Goal: Information Seeking & Learning: Learn about a topic

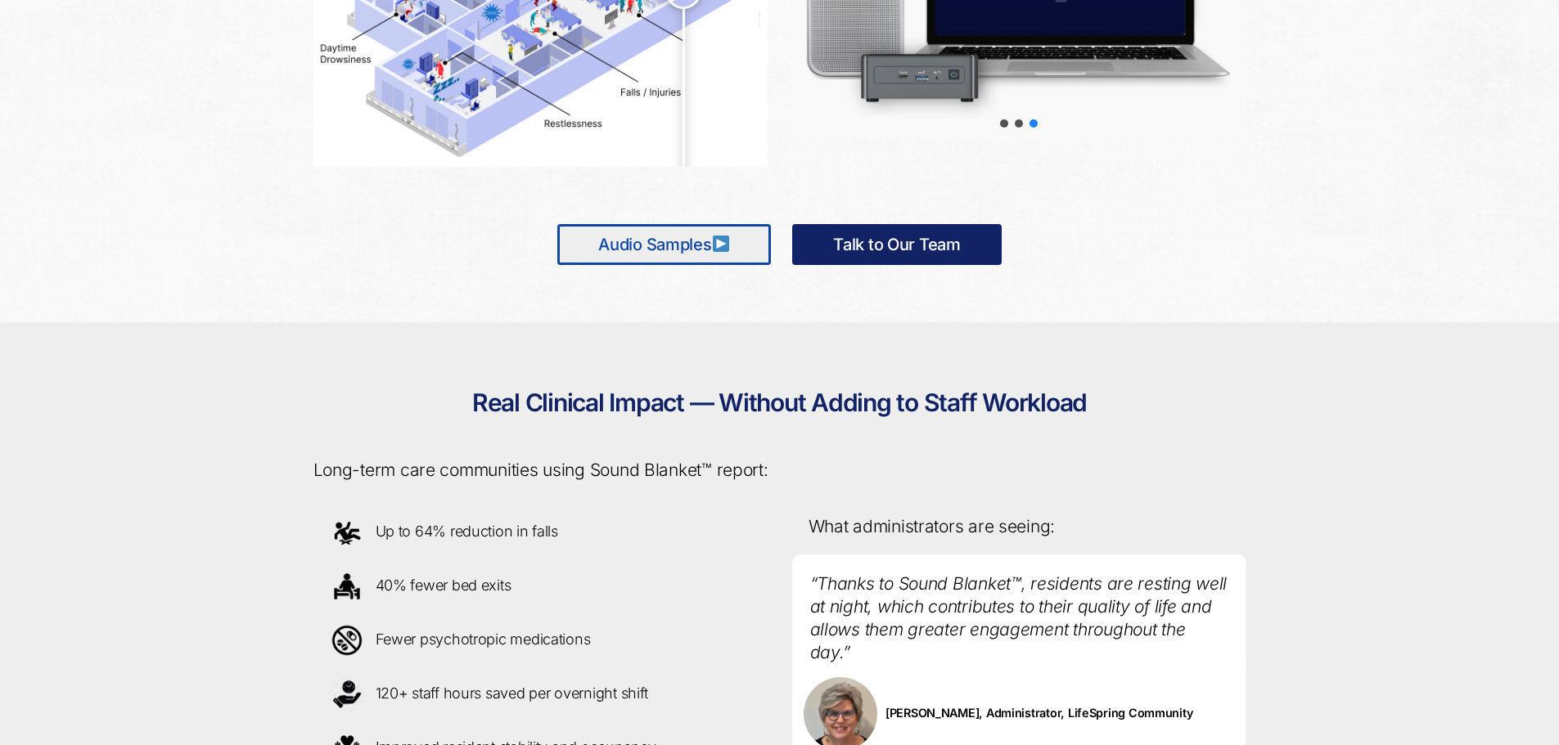
scroll to position [922, 0]
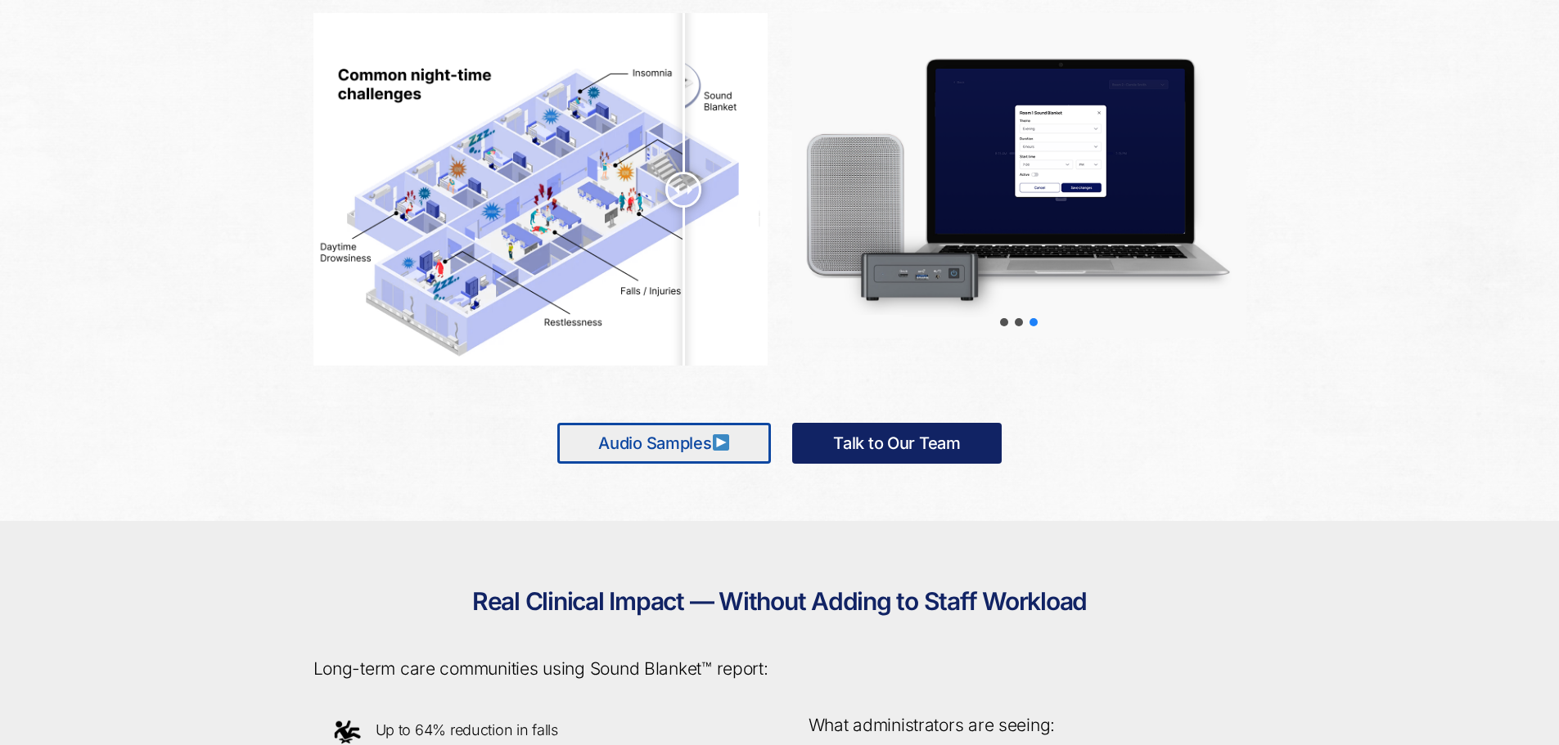
click at [727, 438] on img at bounding box center [721, 443] width 16 height 16
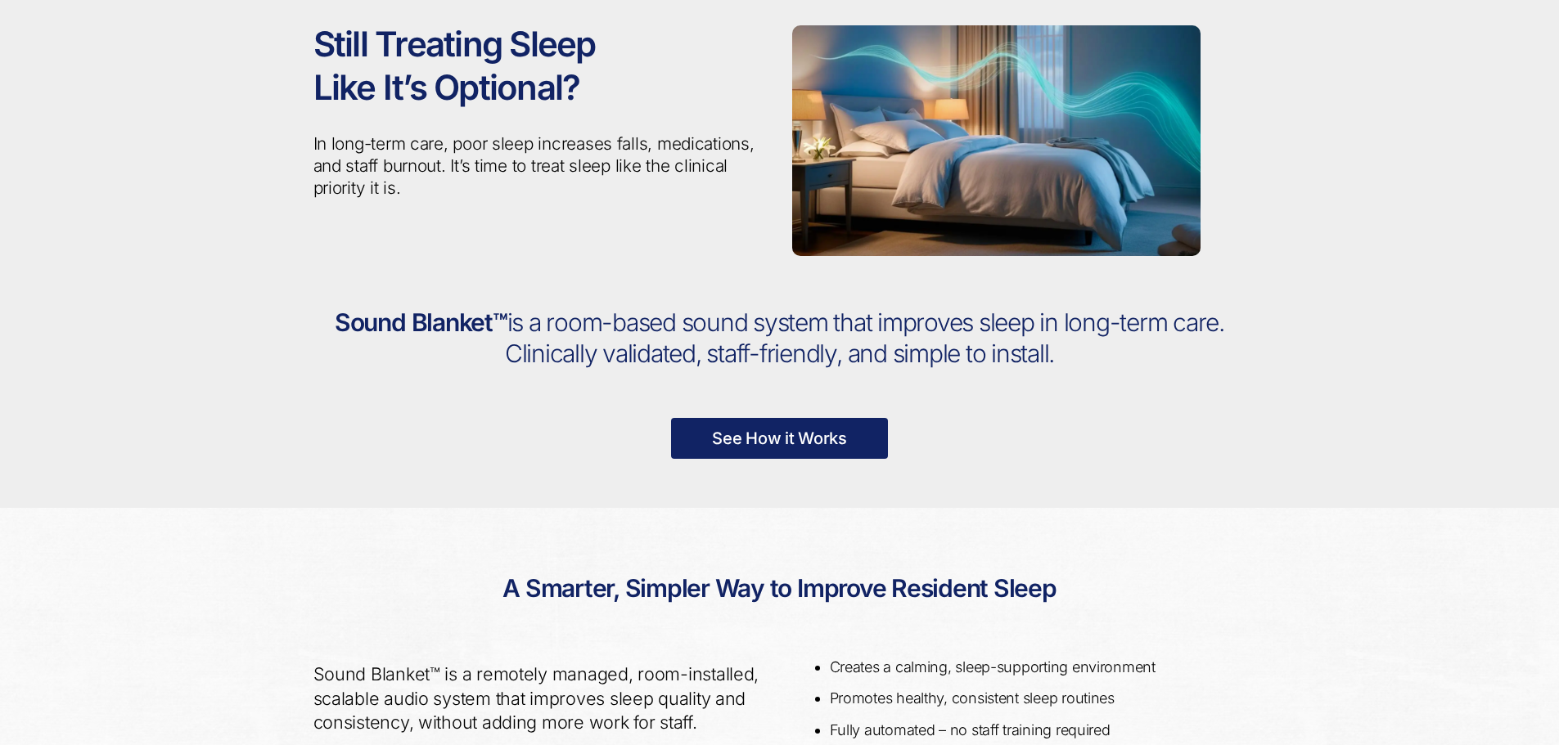
scroll to position [104, 0]
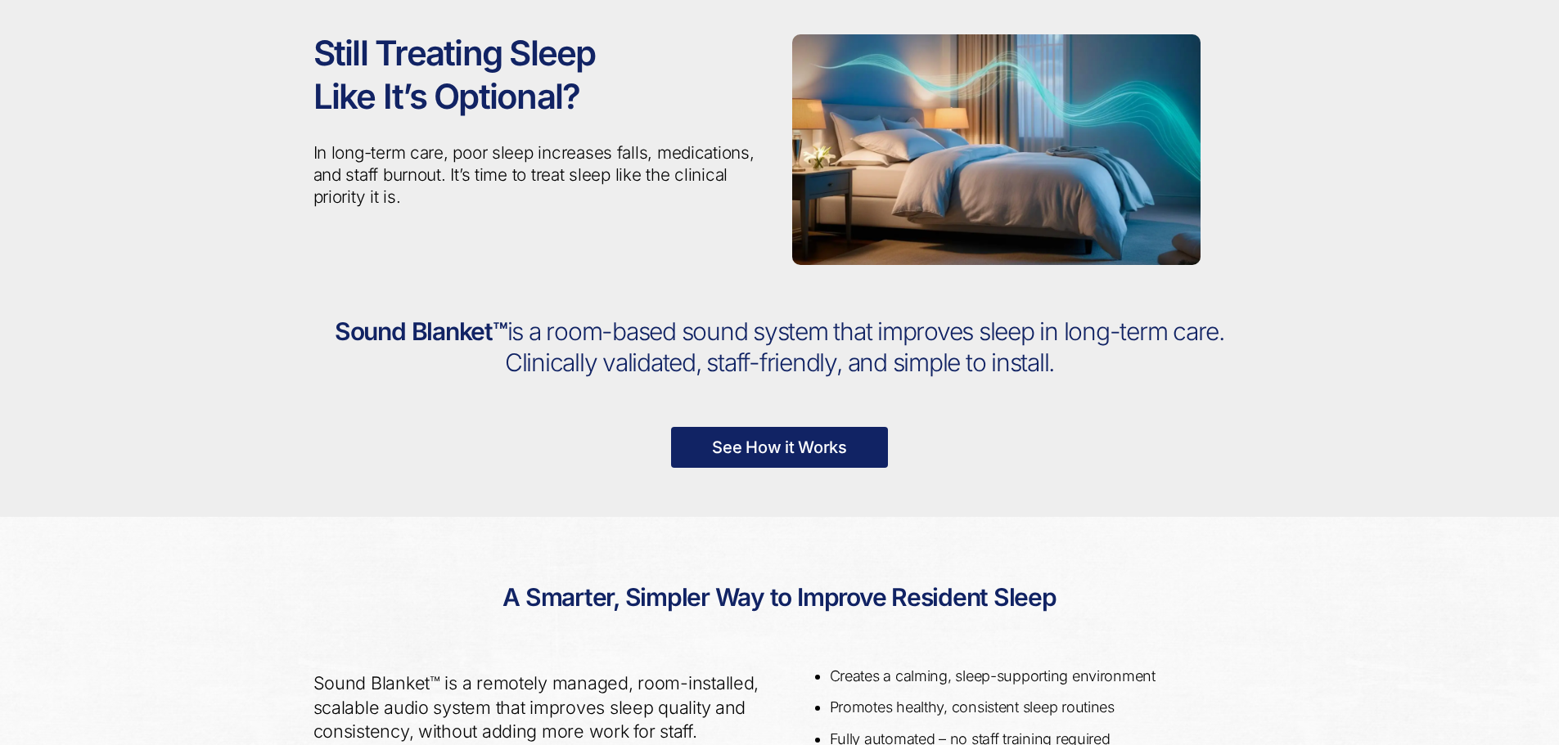
click at [782, 446] on link "See How it Works" at bounding box center [779, 447] width 217 height 41
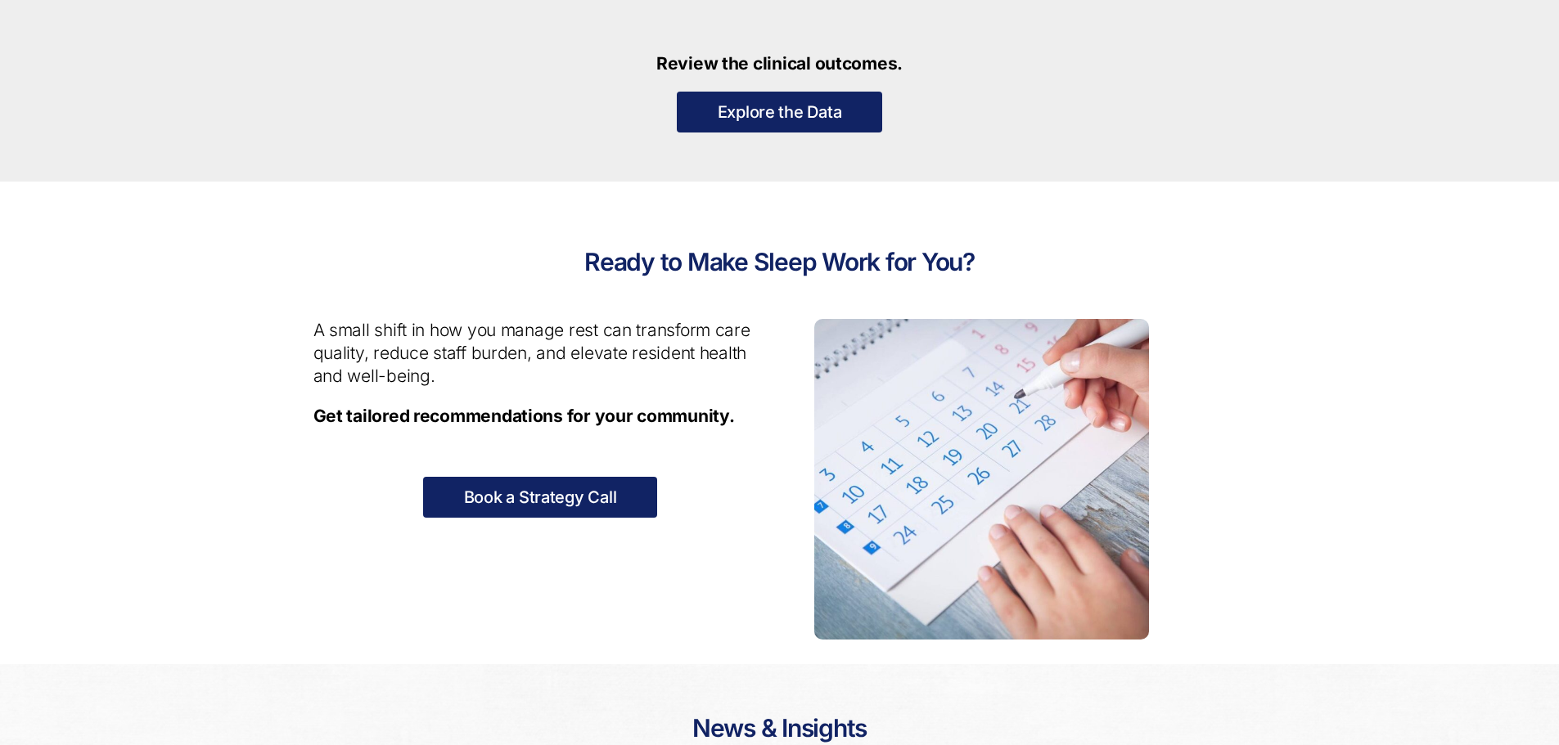
scroll to position [1904, 0]
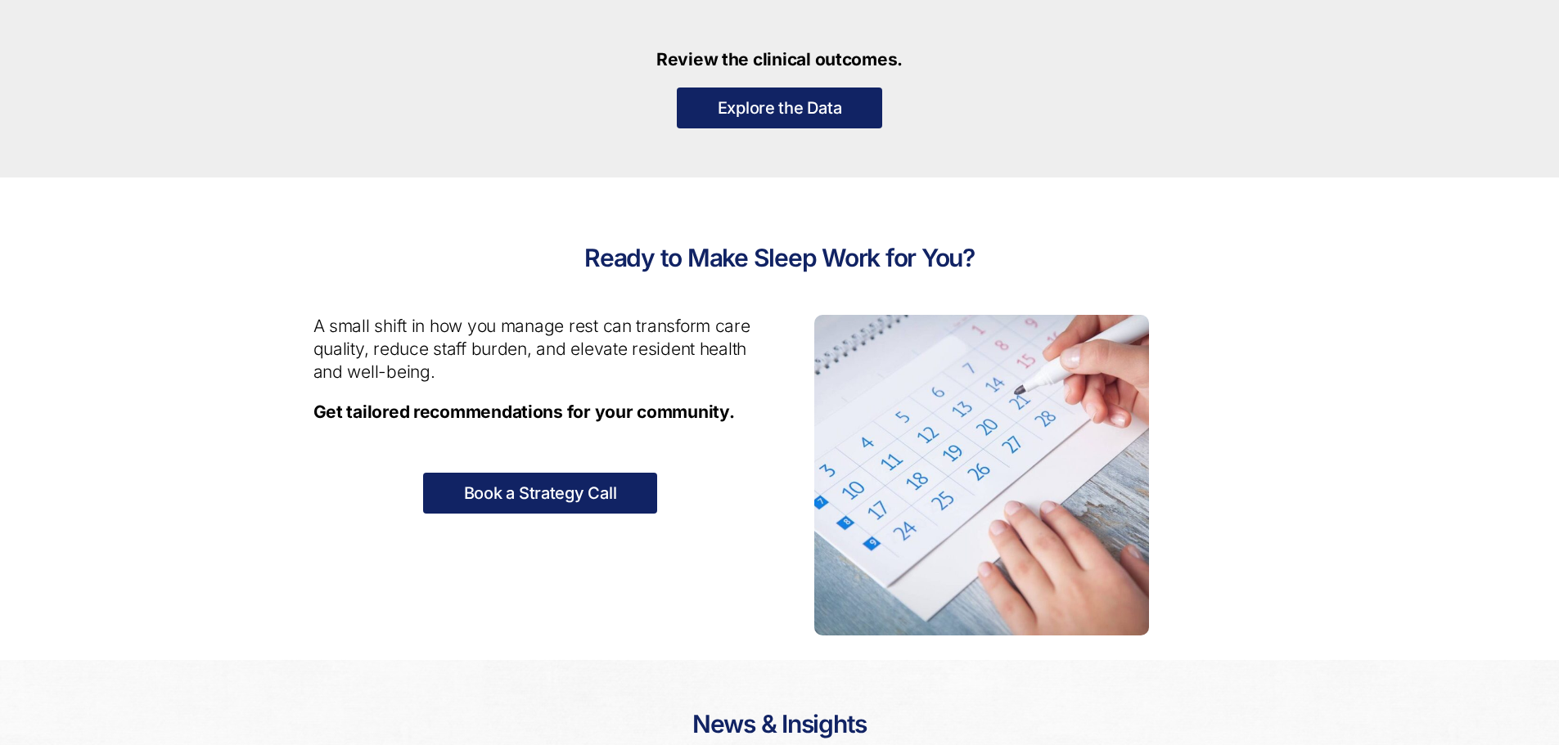
click at [789, 101] on link "Explore the Data" at bounding box center [780, 108] width 206 height 41
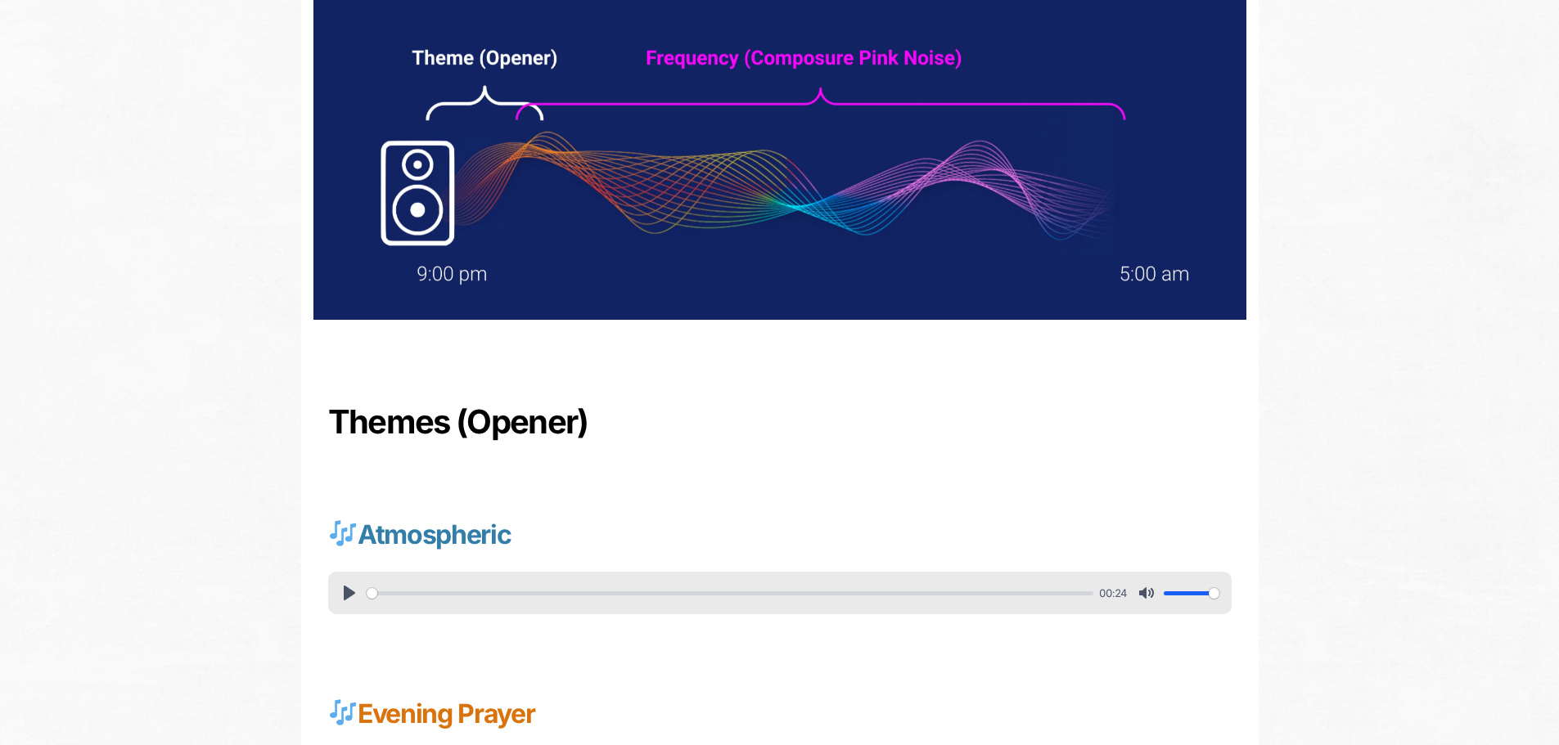
scroll to position [245, 0]
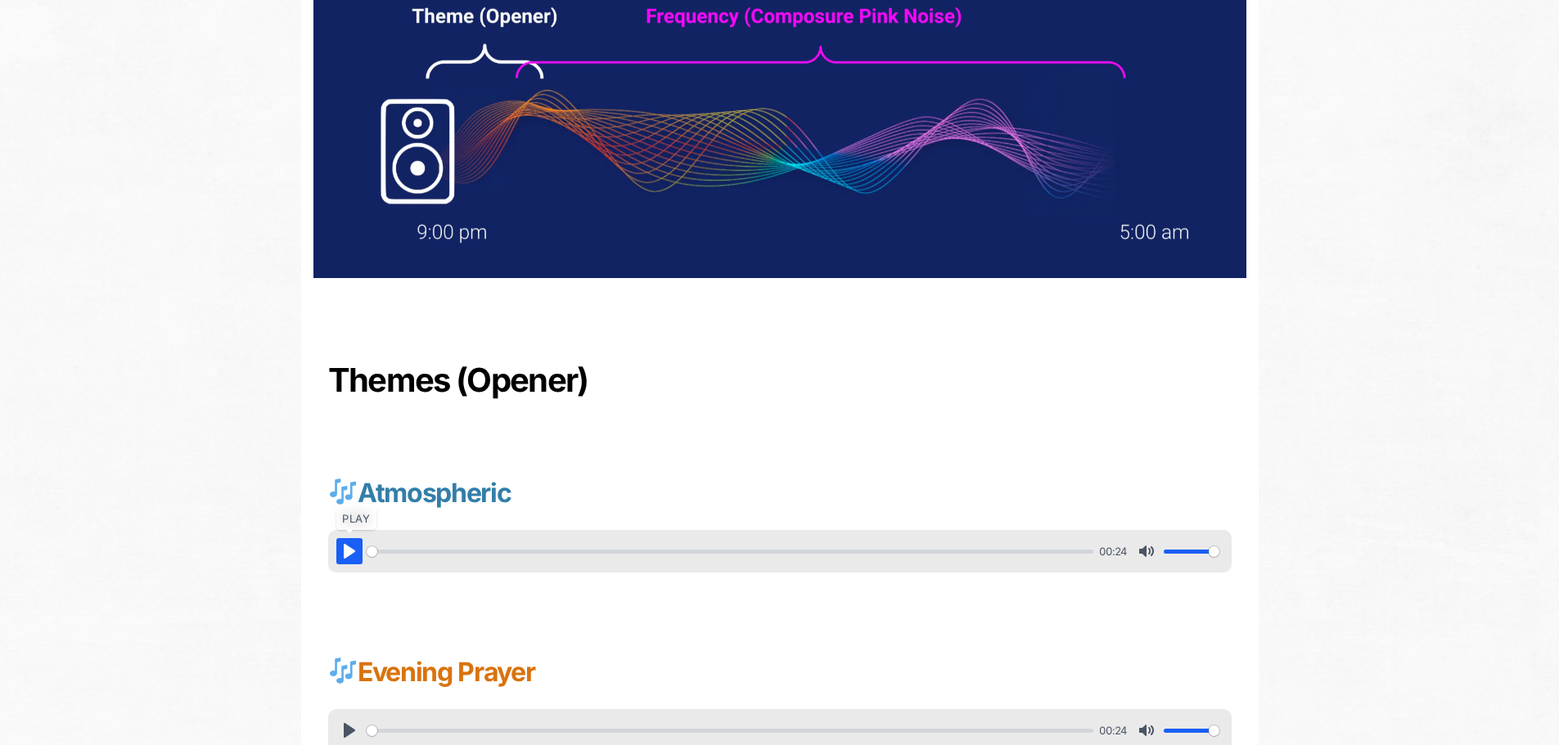
click at [344, 552] on button "Pause Play" at bounding box center [349, 551] width 26 height 26
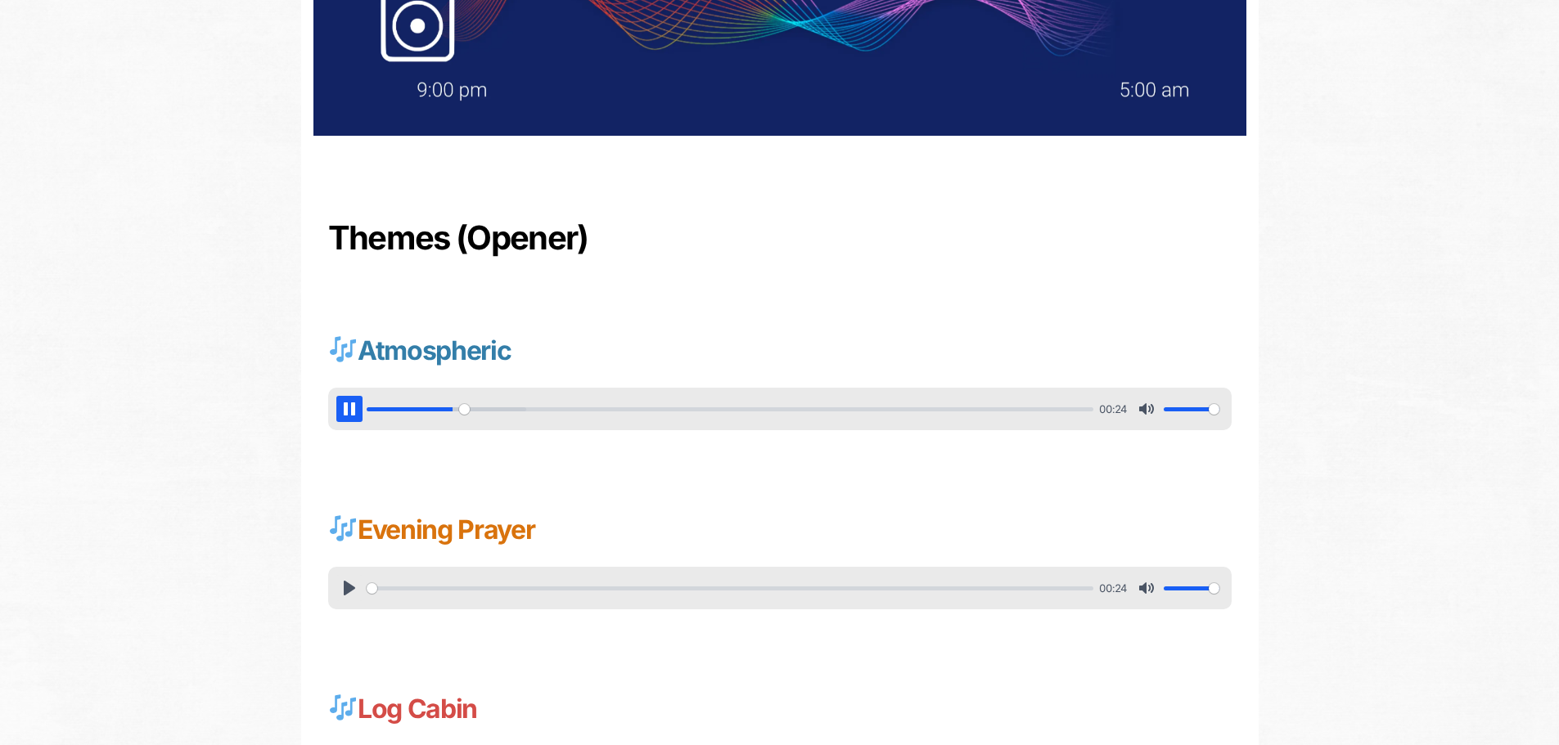
scroll to position [409, 0]
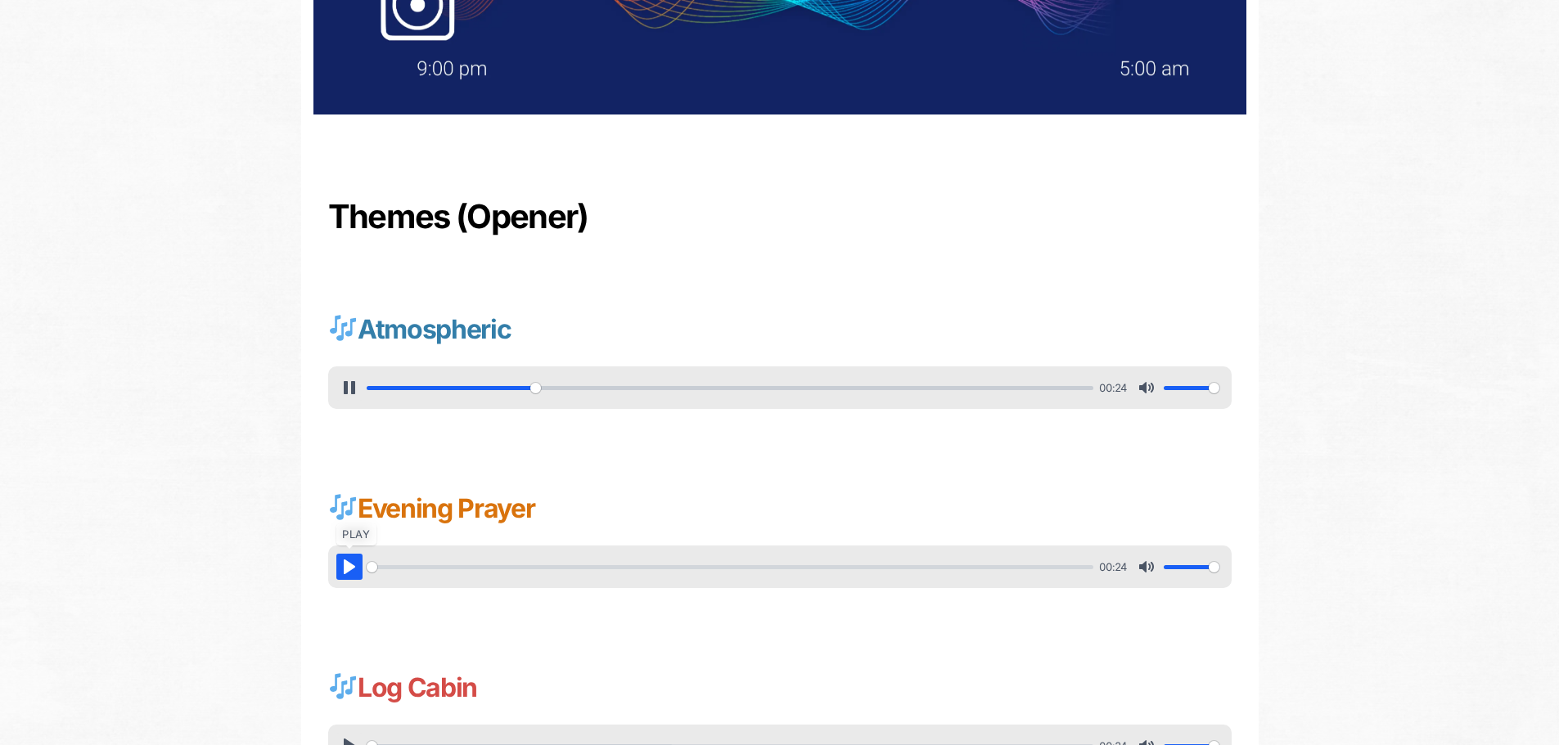
click at [350, 566] on button "Pause Play" at bounding box center [349, 567] width 26 height 26
type input "23.59"
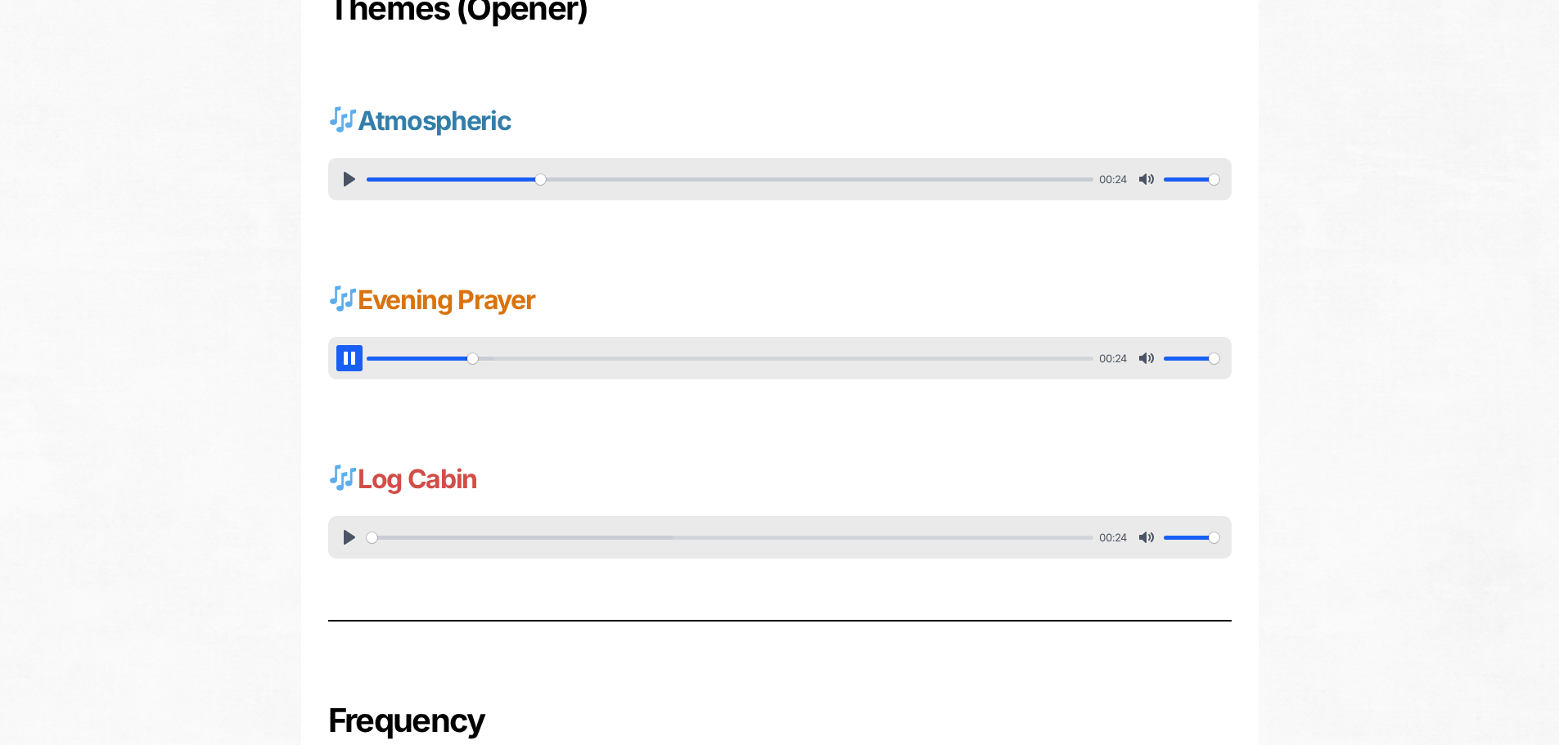
scroll to position [655, 0]
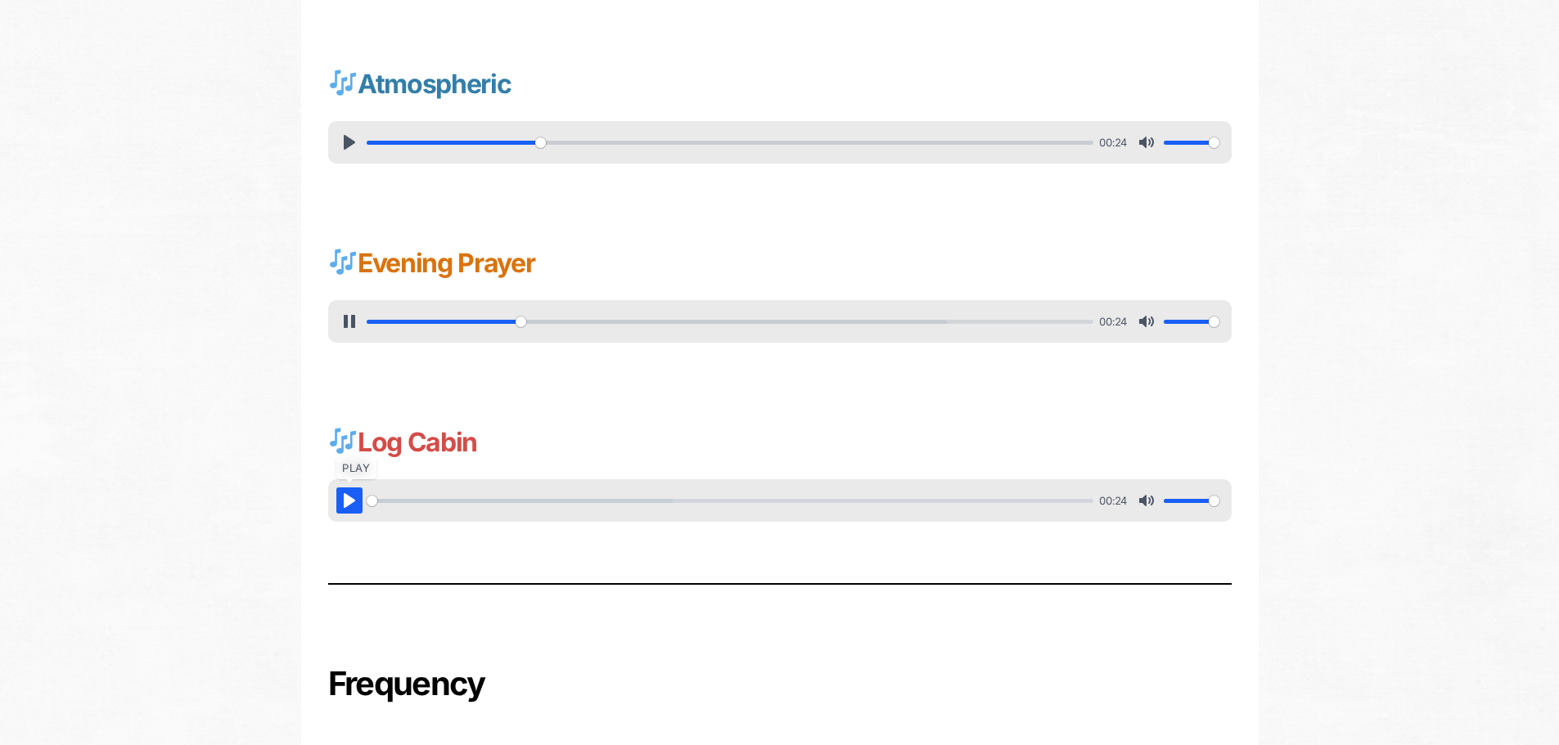
click at [347, 503] on button "Pause Play" at bounding box center [349, 501] width 26 height 26
type input "21.96"
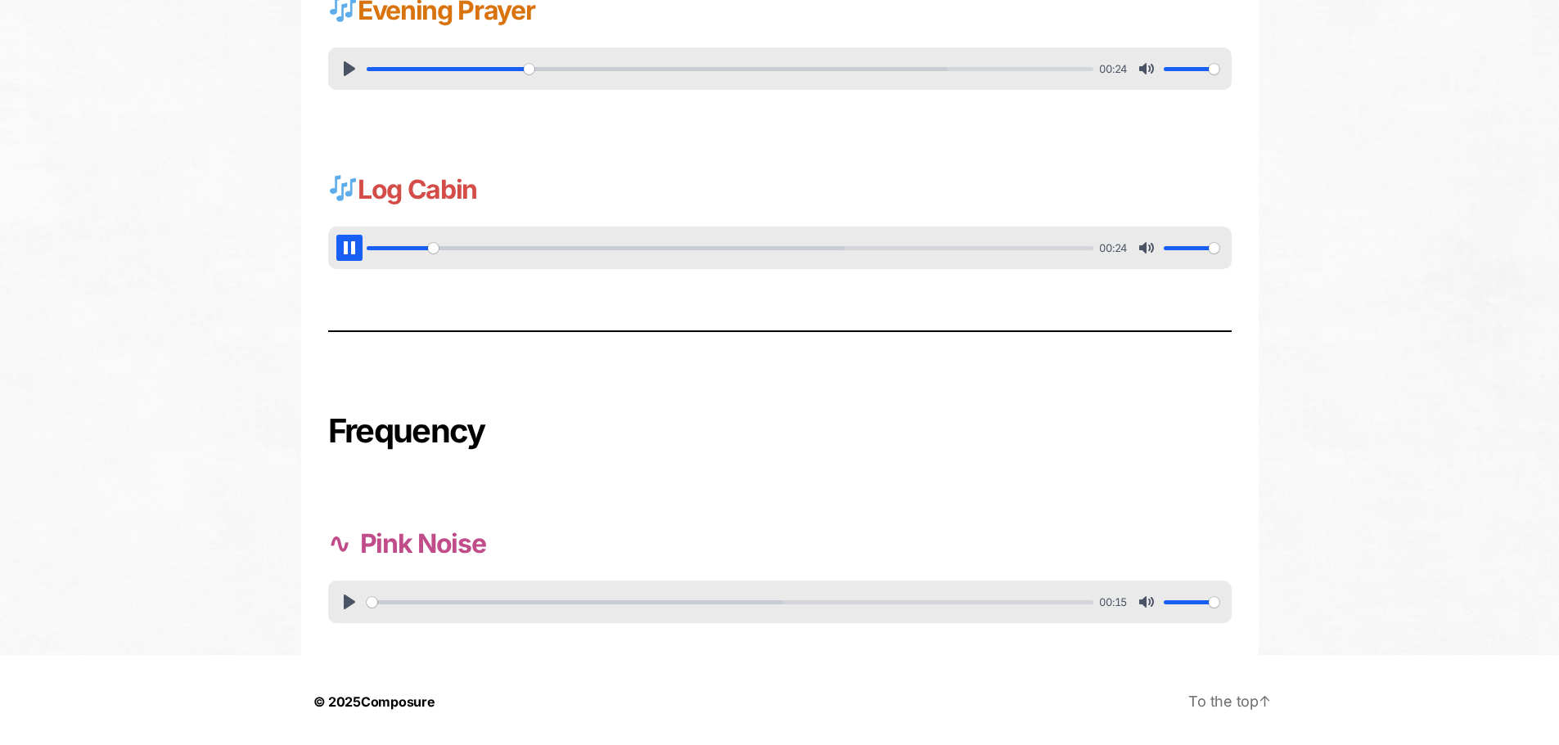
scroll to position [911, 0]
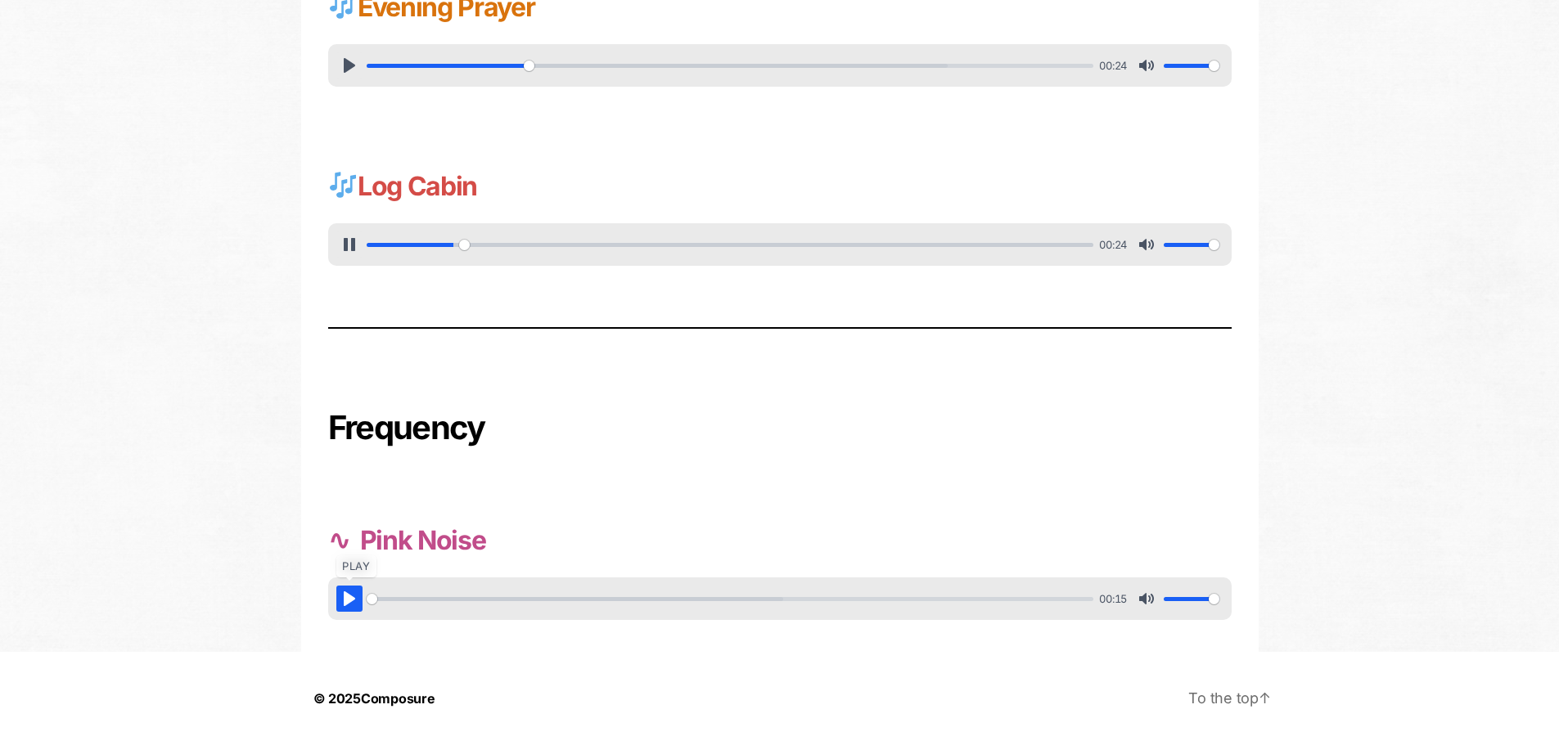
click at [353, 601] on button "Pause Play" at bounding box center [349, 599] width 26 height 26
type input "13.41"
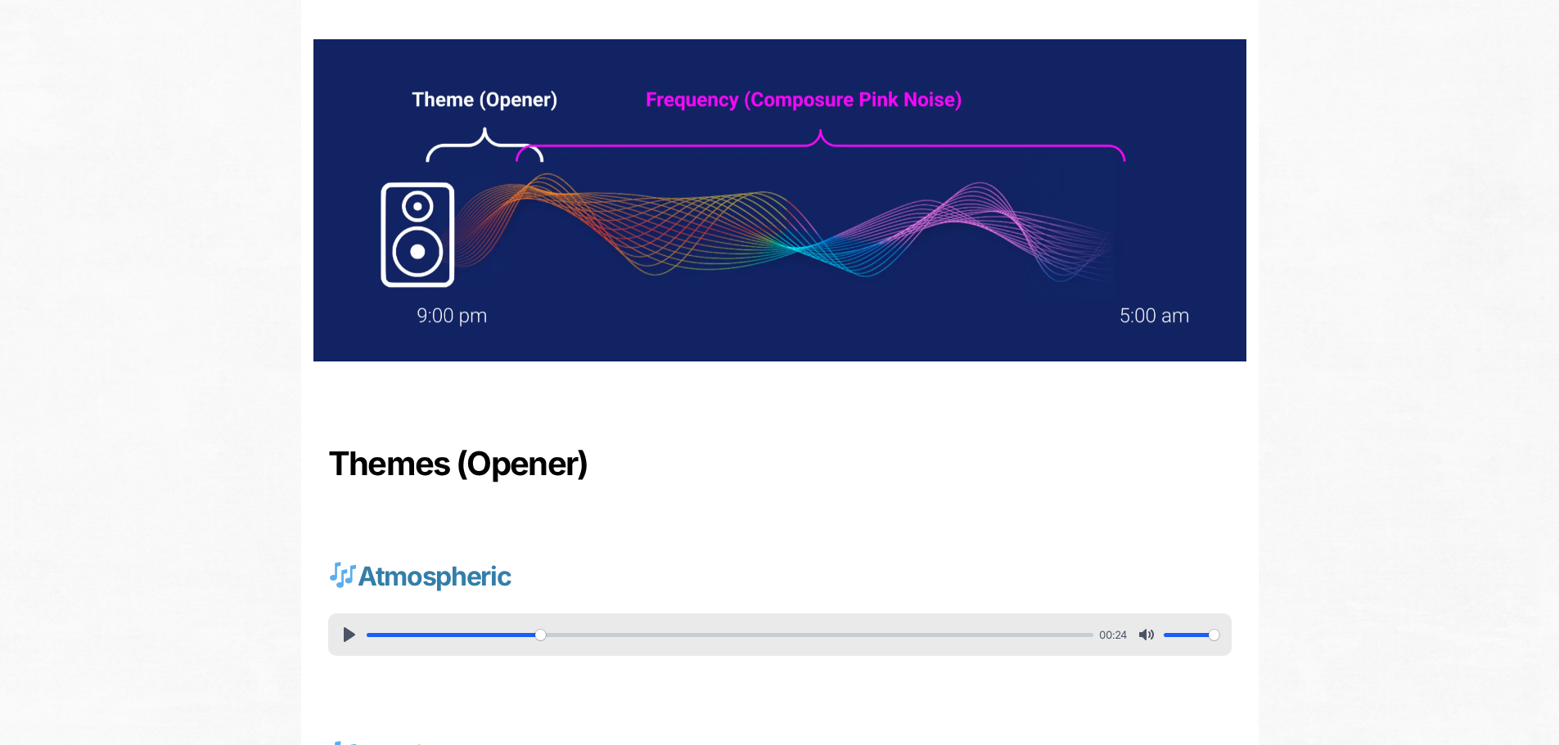
scroll to position [0, 0]
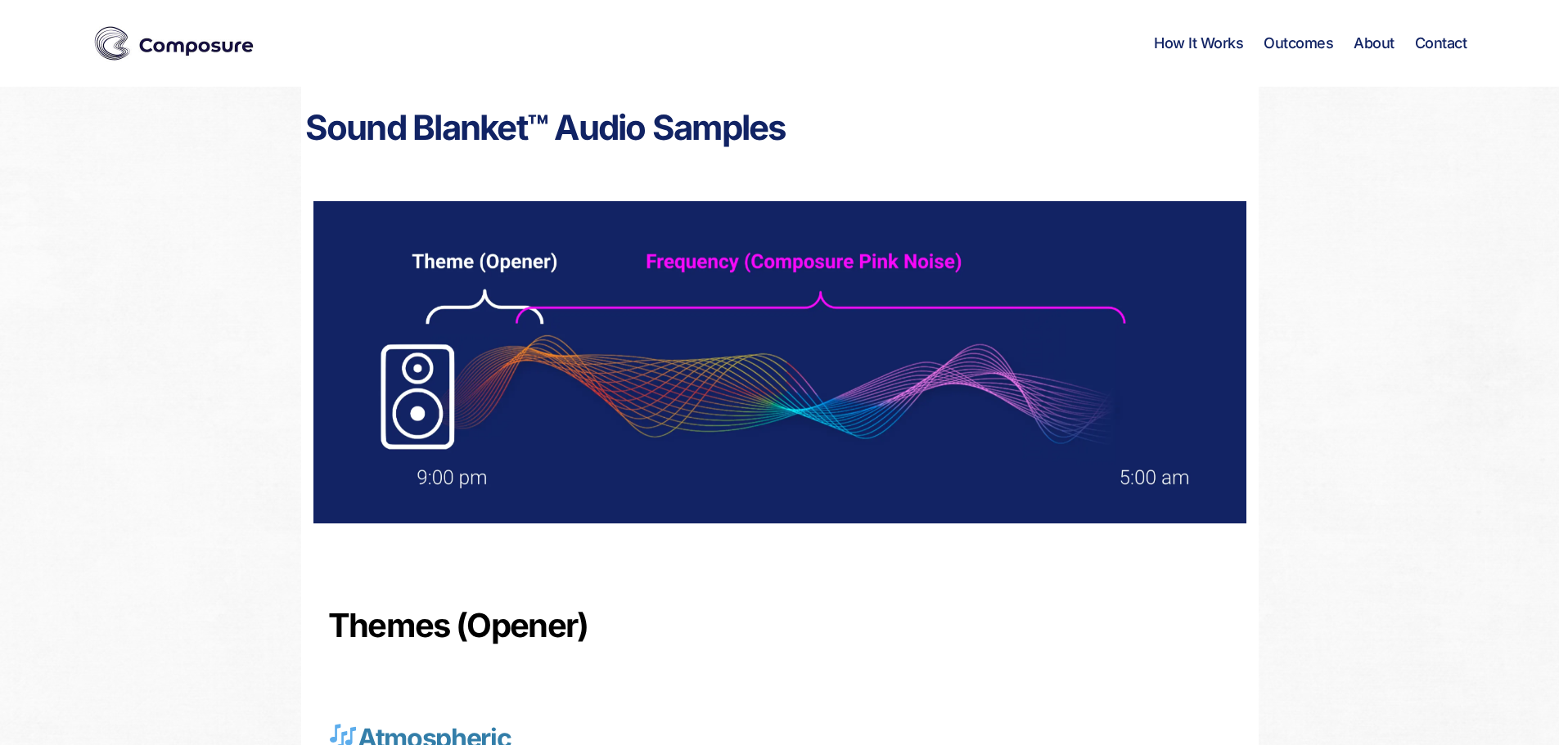
type input "100"
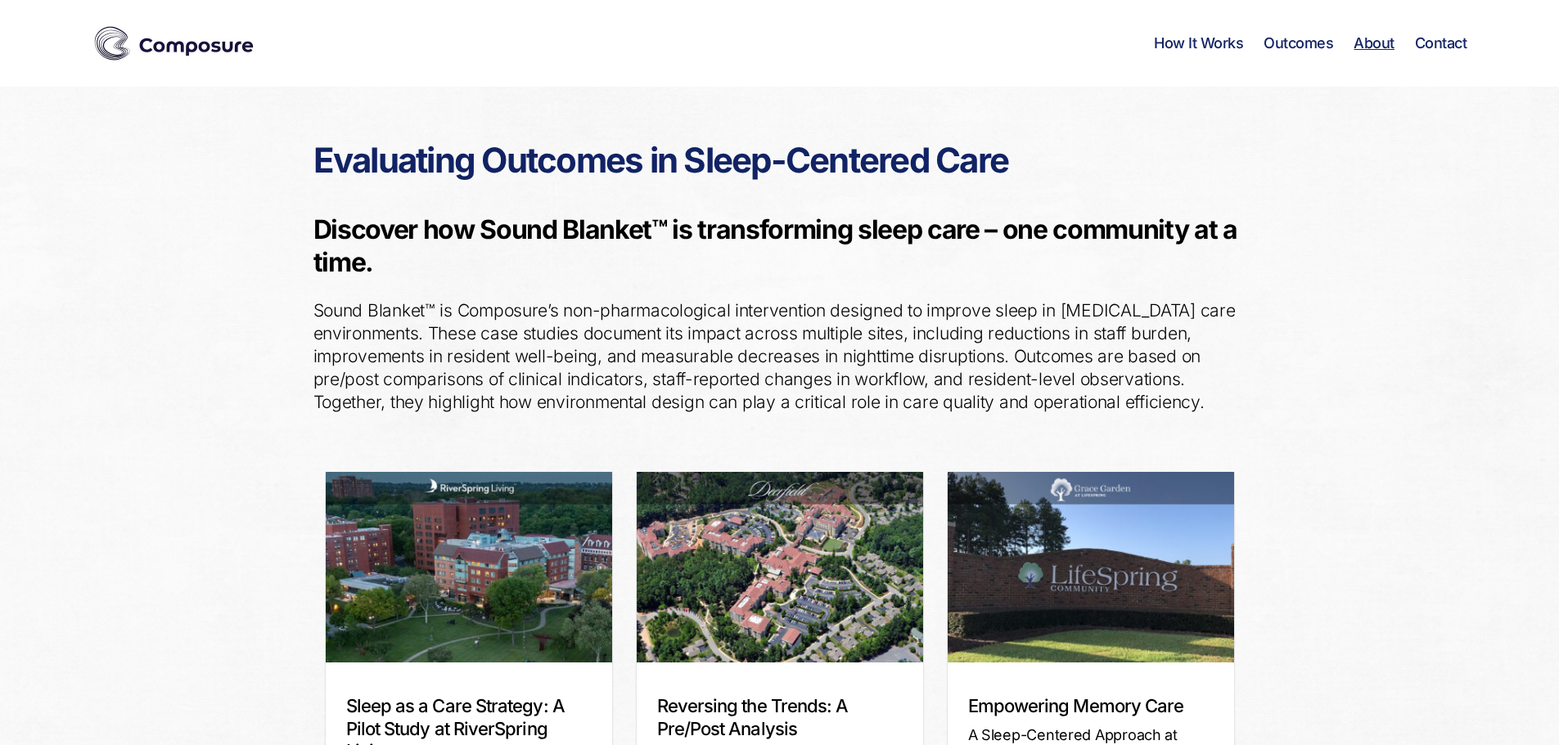
click at [1378, 49] on link "About" at bounding box center [1374, 43] width 41 height 18
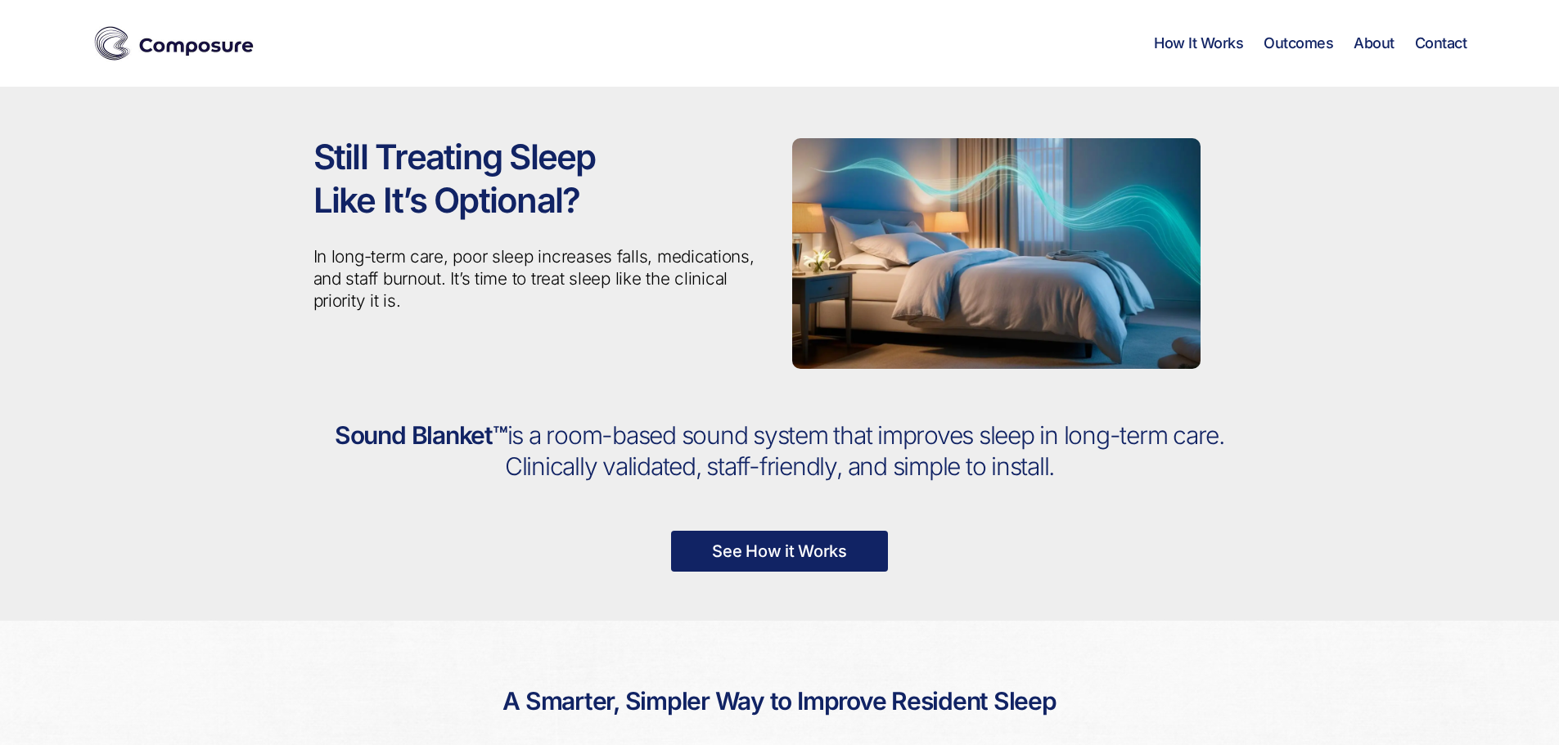
click at [1377, 47] on link "About" at bounding box center [1374, 43] width 41 height 18
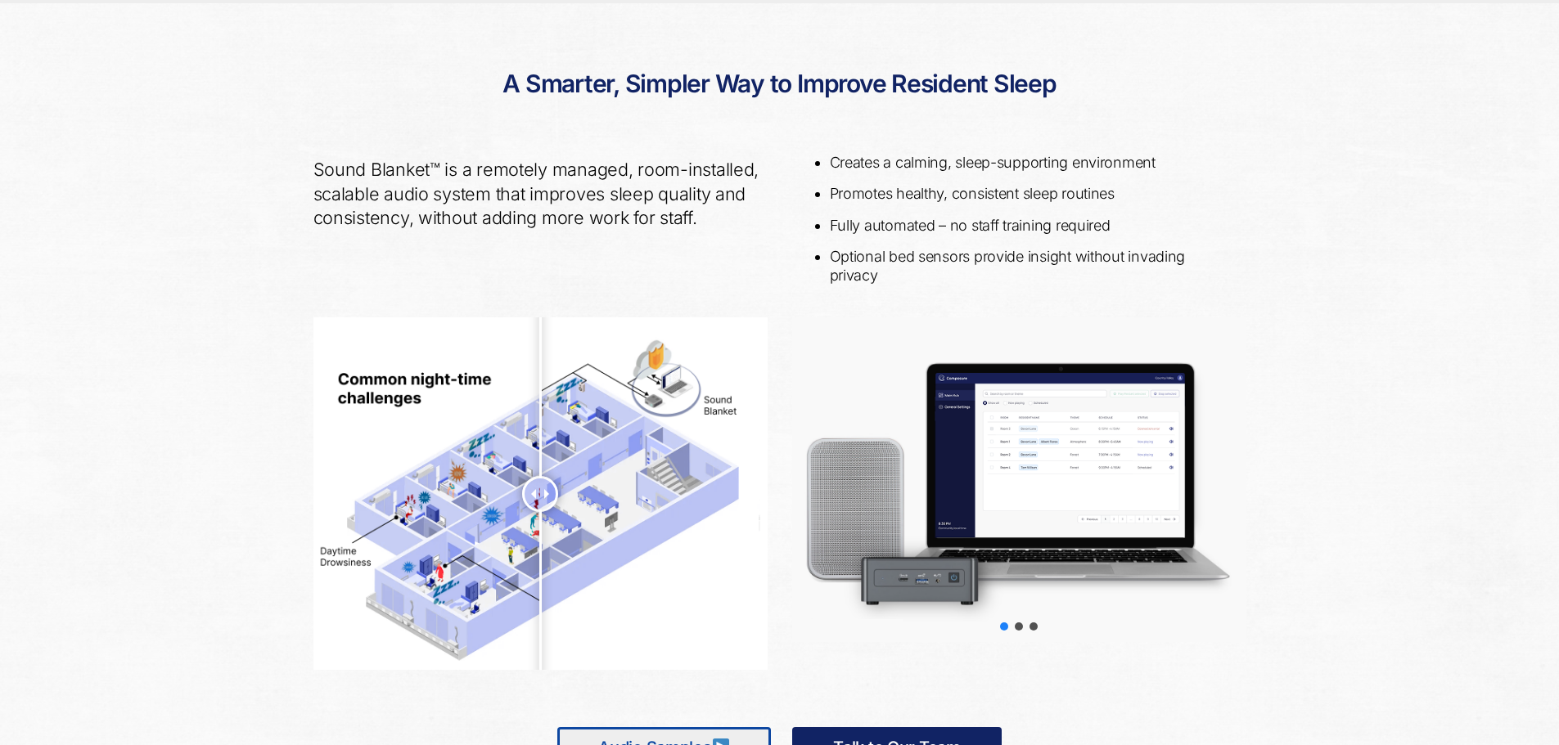
scroll to position [598, 0]
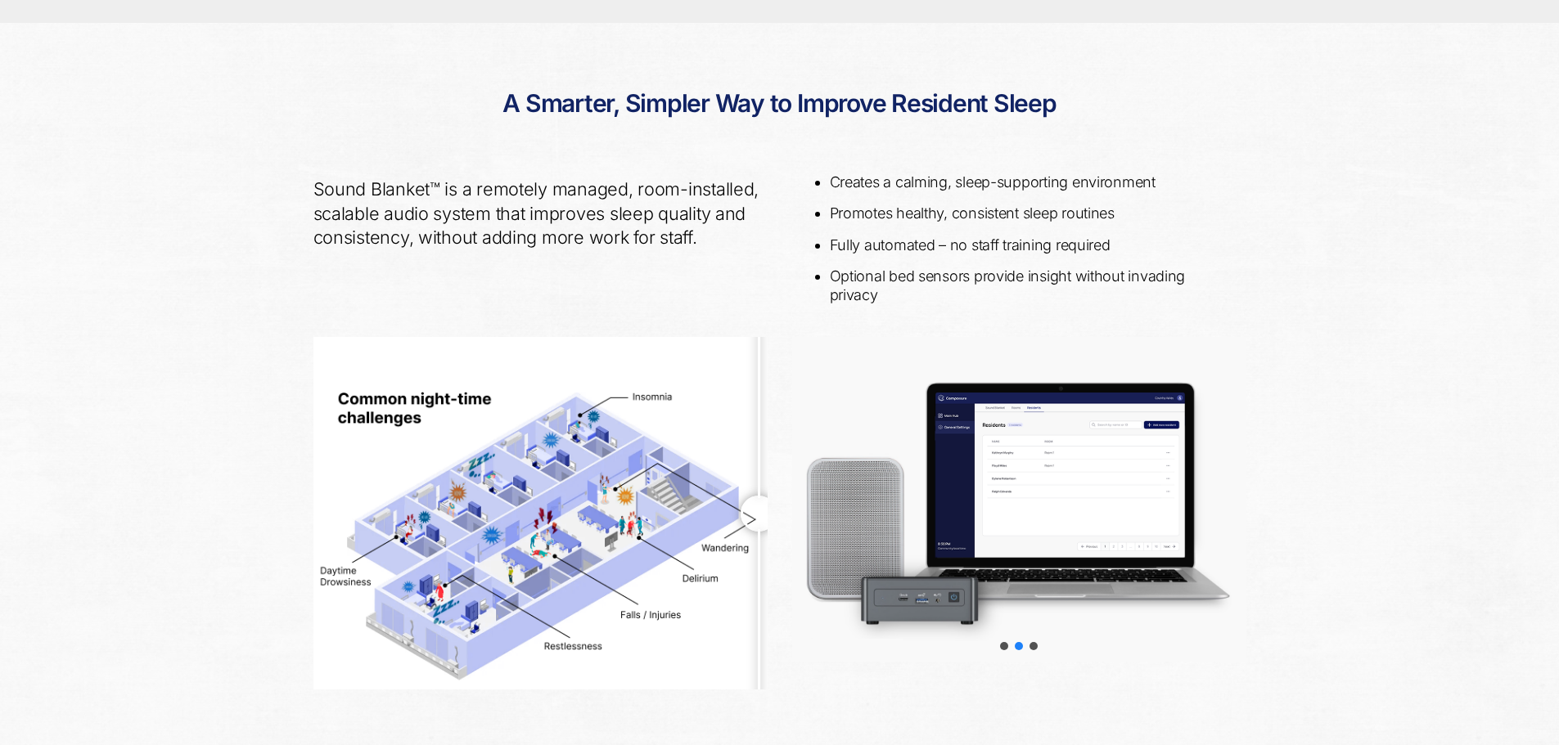
click at [1076, 531] on div at bounding box center [1019, 499] width 454 height 324
click at [1034, 648] on div "slider-3" at bounding box center [1033, 646] width 8 height 8
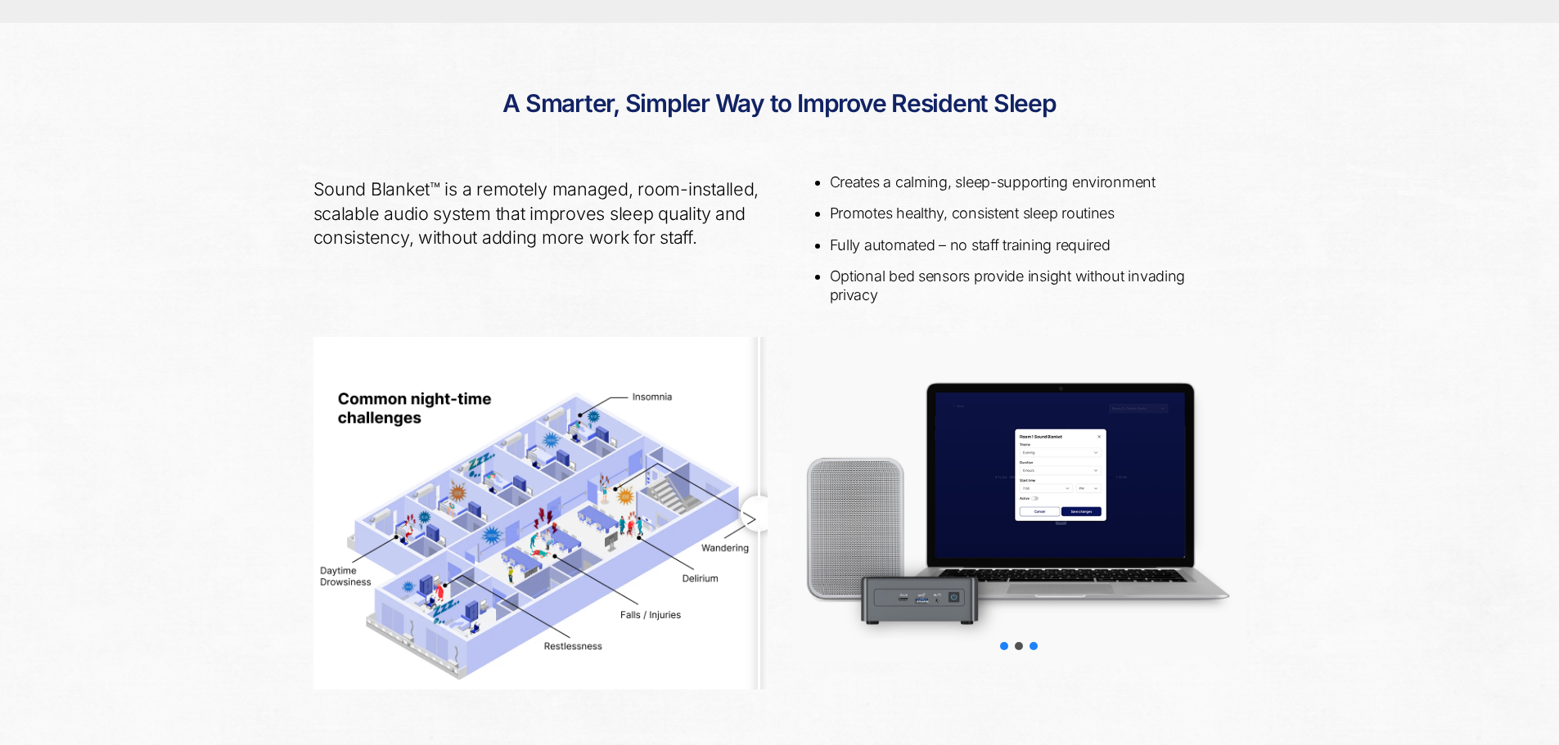
click at [1005, 647] on div "slider-1" at bounding box center [1004, 646] width 8 height 8
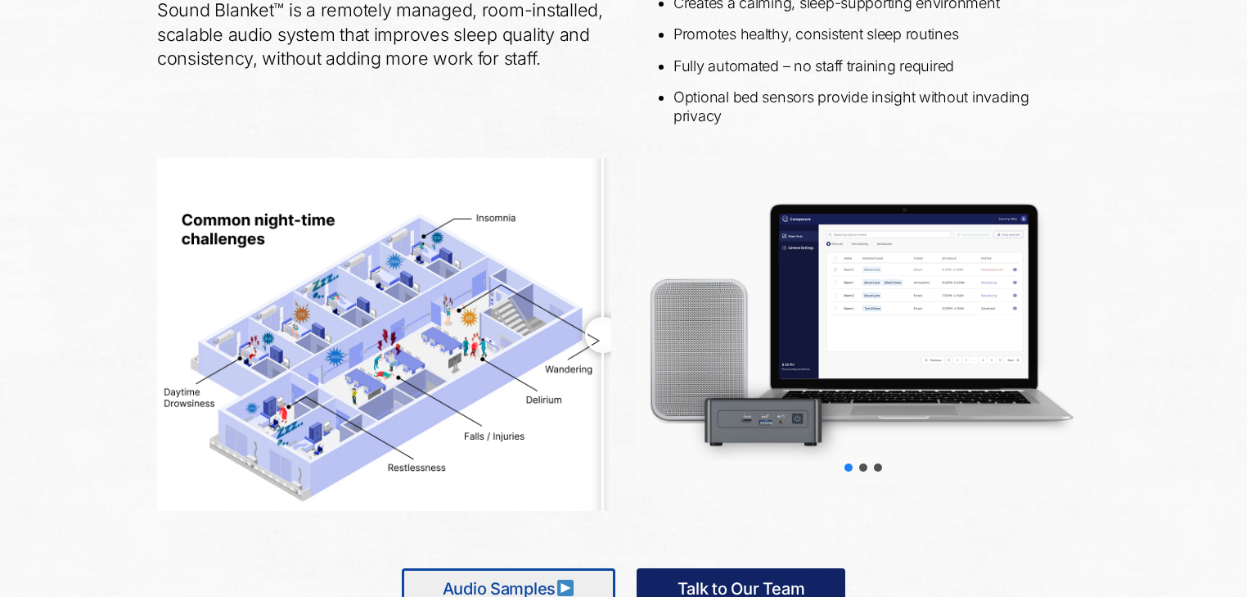
scroll to position [795, 0]
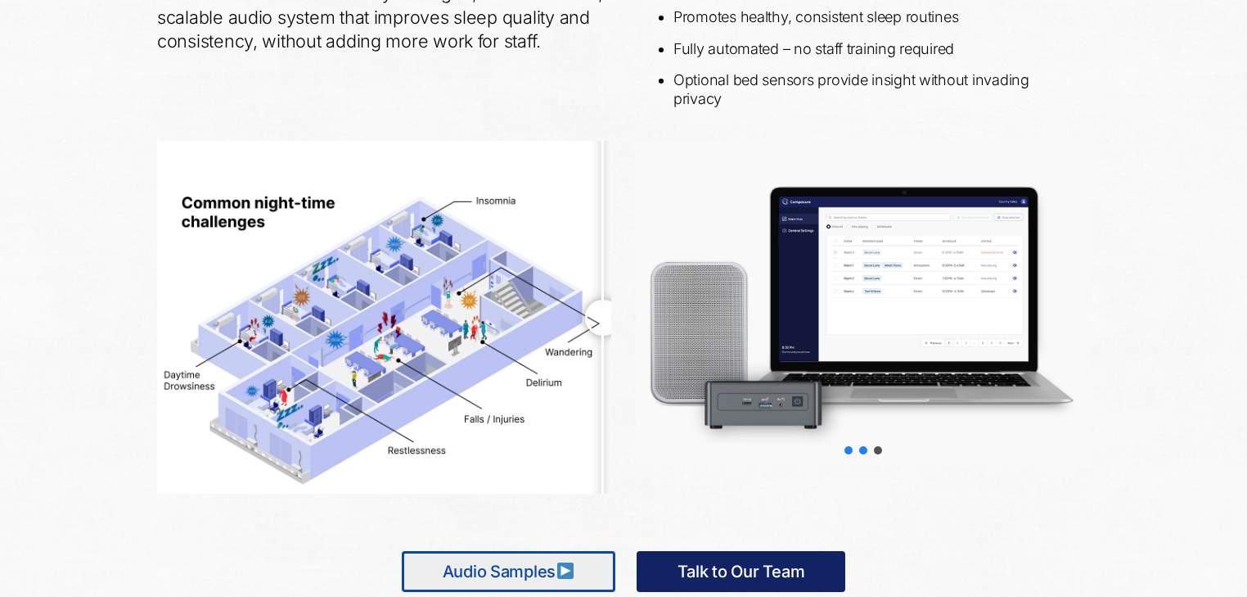
click at [863, 447] on div "slider-2" at bounding box center [863, 450] width 8 height 8
click at [877, 448] on div "slider-3" at bounding box center [878, 450] width 8 height 8
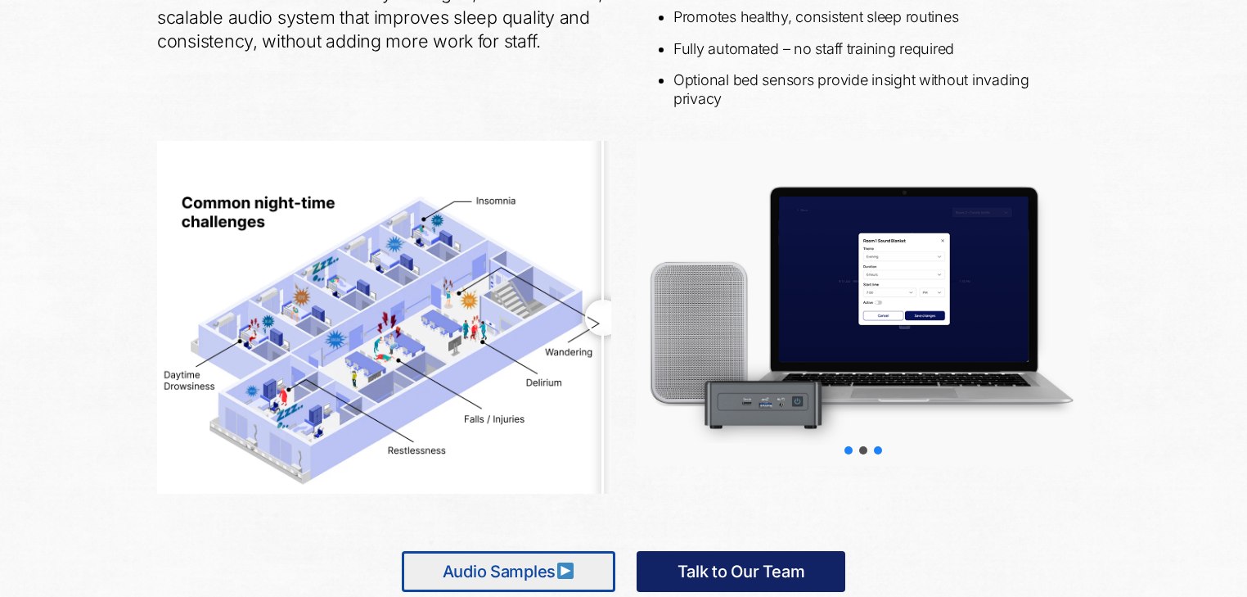
click at [845, 449] on div "slider-1" at bounding box center [849, 450] width 8 height 8
